Goal: Task Accomplishment & Management: Manage account settings

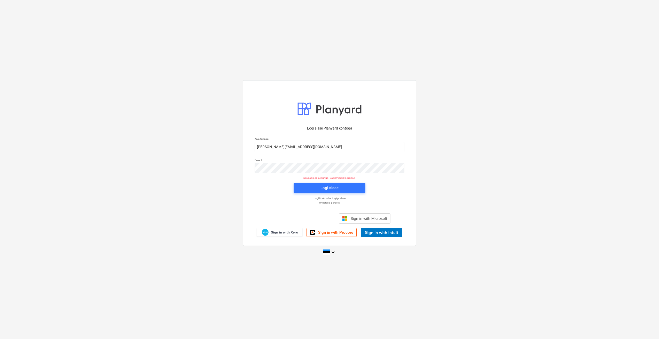
click at [313, 196] on div "Logi sisse Planyard kontoga Kasutajanimi [PERSON_NAME][EMAIL_ADDRESS][DOMAIN_NA…" at bounding box center [330, 180] width 156 height 114
click at [315, 192] on button "Logi sisse" at bounding box center [330, 188] width 72 height 10
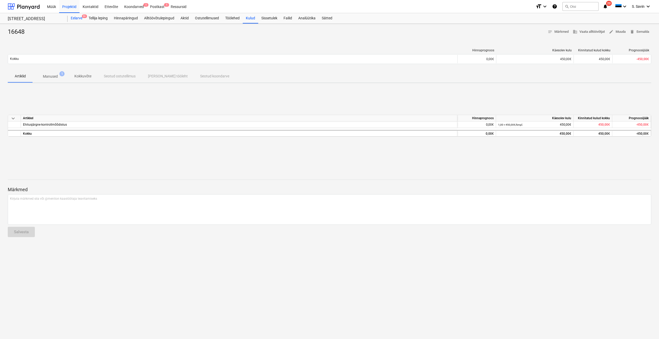
click at [77, 21] on div "Eelarve 9+" at bounding box center [77, 18] width 18 height 10
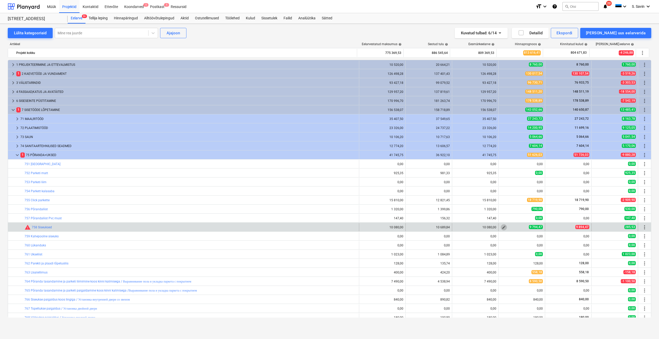
click at [502, 229] on span "edit" at bounding box center [504, 227] width 4 height 4
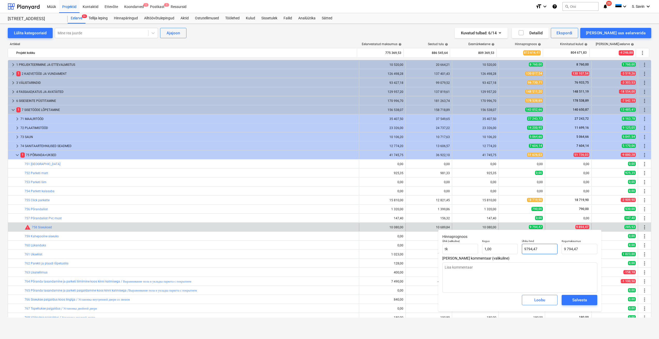
drag, startPoint x: 544, startPoint y: 252, endPoint x: 526, endPoint y: 257, distance: 18.8
click at [526, 257] on div "Hinnaprognoos Ühik (valikuline) [PERSON_NAME] 1,00 Ühiku hind 9794,47 Kogumaksu…" at bounding box center [519, 271] width 163 height 82
type input "98"
type input "98,00"
type input "989"
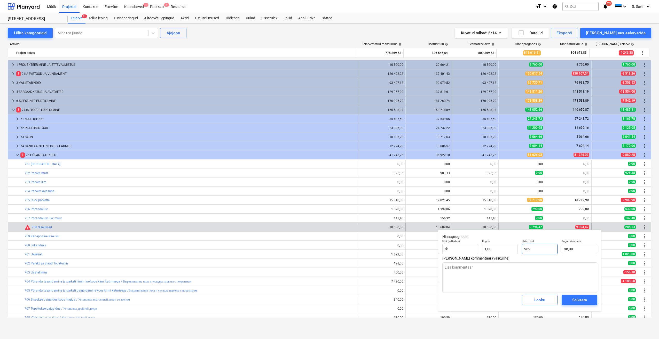
type input "989,00"
type input "9894"
type input "9 894,00"
type input "9894,4"
type input "9 894,40"
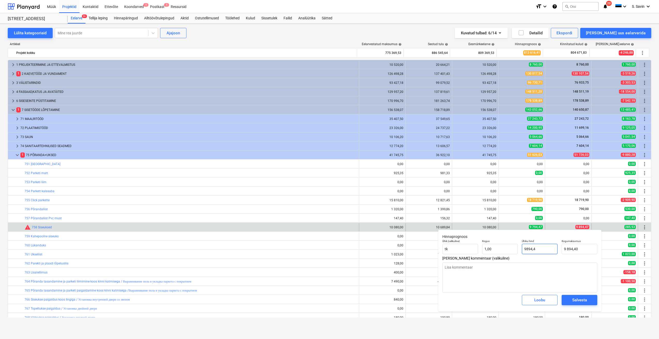
type input "9894,47"
type input "9 894,47"
click at [578, 304] on div "Salvesta" at bounding box center [579, 300] width 15 height 7
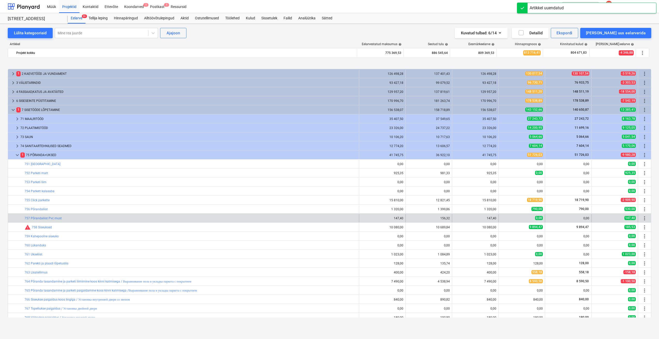
scroll to position [26, 0]
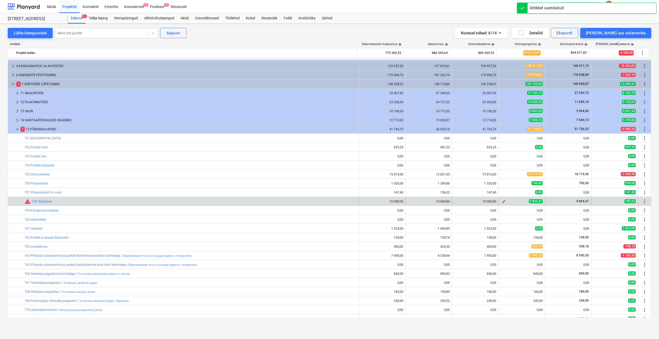
click at [503, 201] on span "edit" at bounding box center [504, 202] width 4 height 4
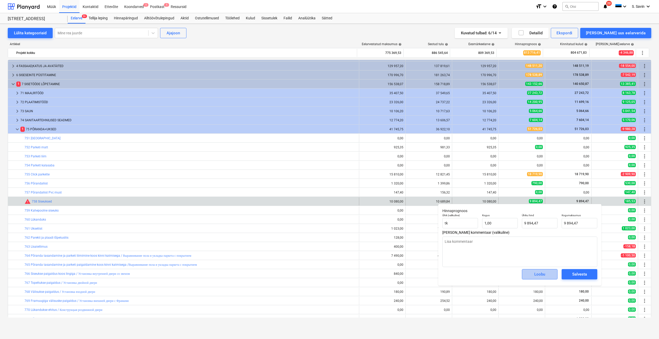
click at [554, 274] on button "Loobu" at bounding box center [540, 274] width 36 height 10
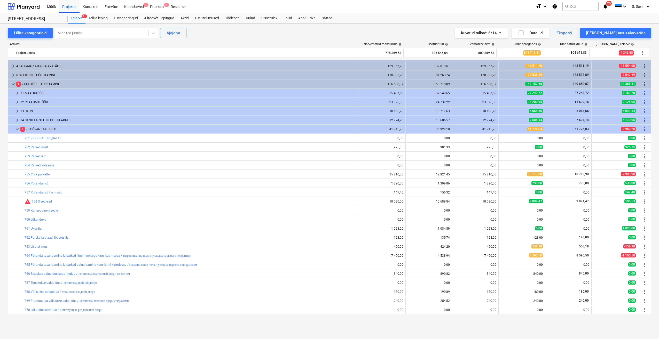
scroll to position [0, 0]
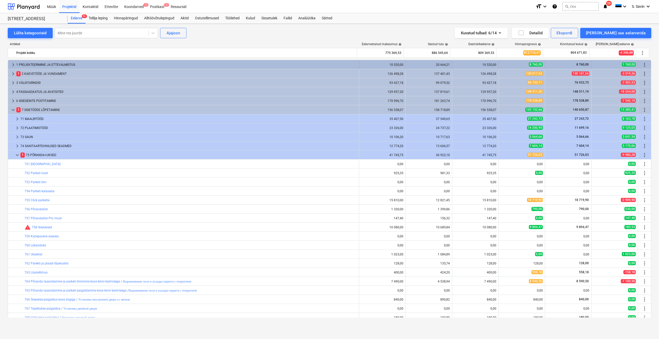
click at [14, 64] on span "keyboard_arrow_right" at bounding box center [13, 65] width 6 height 6
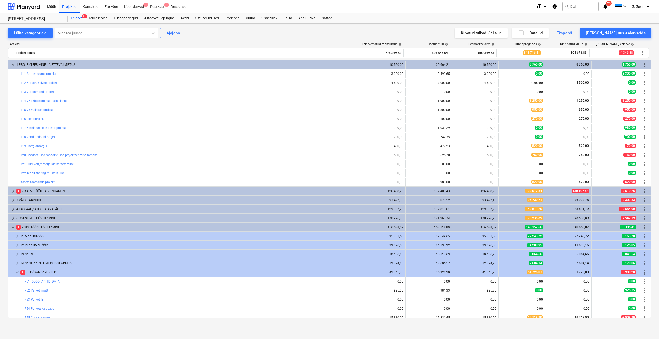
click at [14, 64] on span "keyboard_arrow_down" at bounding box center [13, 65] width 6 height 6
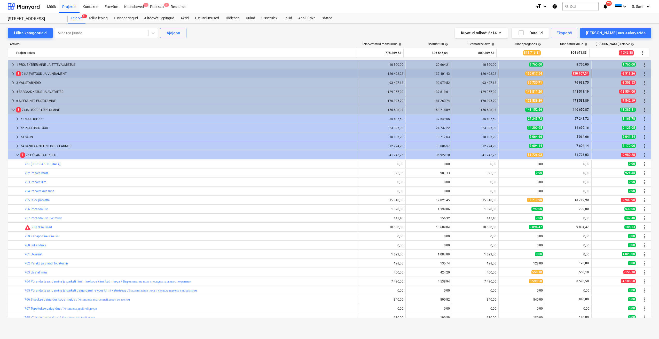
click at [13, 76] on span "keyboard_arrow_right" at bounding box center [13, 74] width 6 height 6
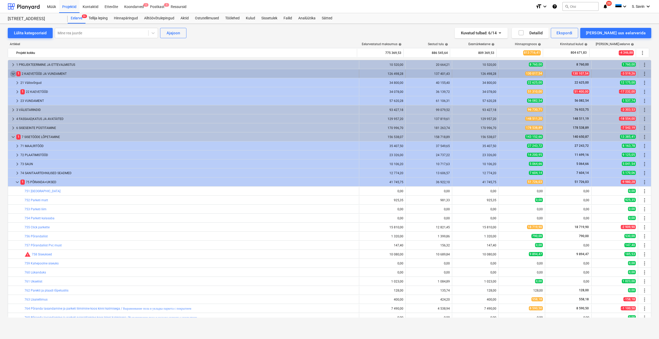
click at [13, 76] on span "keyboard_arrow_down" at bounding box center [13, 74] width 6 height 6
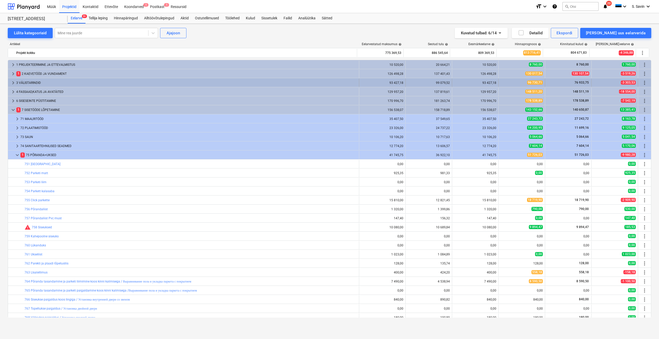
click at [13, 83] on span "keyboard_arrow_right" at bounding box center [13, 83] width 6 height 6
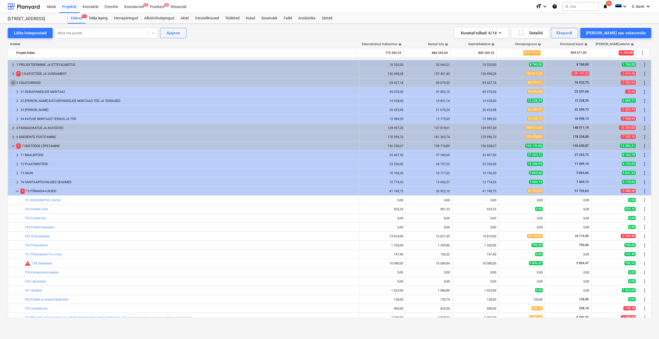
click at [13, 83] on span "keyboard_arrow_down" at bounding box center [13, 83] width 6 height 6
